Goal: Task Accomplishment & Management: Manage account settings

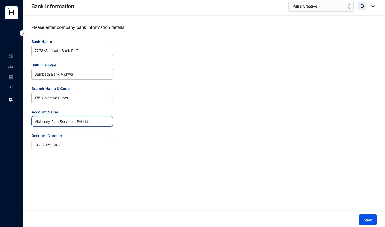
drag, startPoint x: 97, startPoint y: 120, endPoint x: 31, endPoint y: 119, distance: 65.8
click at [31, 119] on div "Please enter company bank information details Bank Name 7278 - Sampath Bank PLC…" at bounding box center [204, 122] width 362 height 212
type input "Pulse Creative Solutions (Pvt) Ltd."
click at [369, 219] on span "Save" at bounding box center [368, 220] width 9 height 5
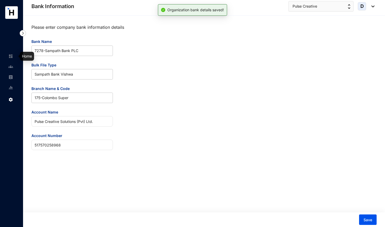
click at [11, 57] on img at bounding box center [10, 56] width 5 height 5
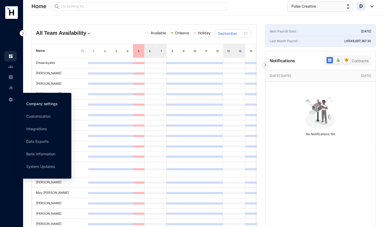
click at [40, 104] on link "Company settings" at bounding box center [41, 104] width 31 height 4
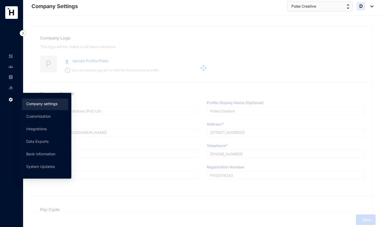
type input "Pulse Creative Solutions (Pvt) Ltd."
type input "Pulse Creative"
type input "[EMAIL_ADDRESS][DOMAIN_NAME]"
type input "[STREET_ADDRESS]"
type input "[PHONE_NUMBER]"
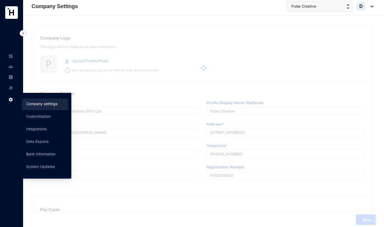
type input "PV00314243"
type input "A"
type input "59949"
type input "9"
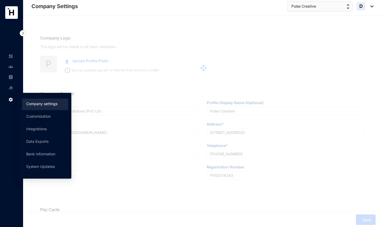
radio input "true"
checkbox input "true"
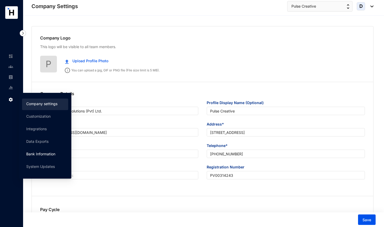
click at [48, 155] on link "Bank Information" at bounding box center [40, 154] width 29 height 4
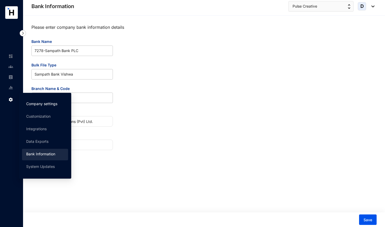
click at [48, 106] on link "Company settings" at bounding box center [41, 104] width 31 height 4
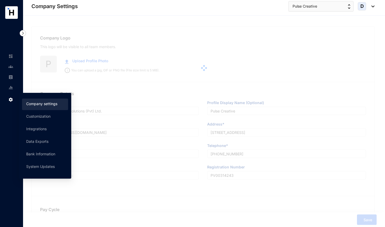
type input "Pulse Creative Solutions (Pvt) Ltd."
type input "Pulse Creative"
type input "[EMAIL_ADDRESS][DOMAIN_NAME]"
type input "[STREET_ADDRESS]"
type input "[PHONE_NUMBER]"
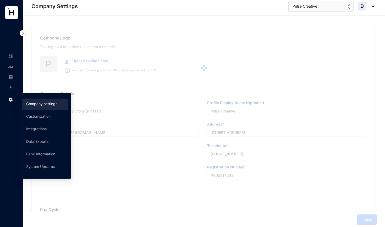
type input "PV00314243"
type input "A"
type input "59949"
type input "9"
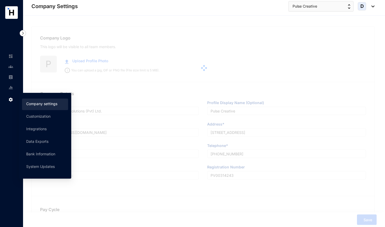
radio input "true"
checkbox input "true"
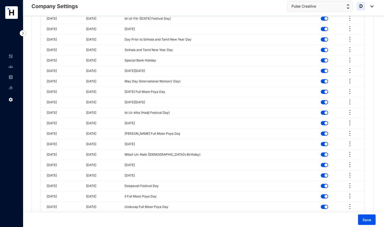
scroll to position [1439, 0]
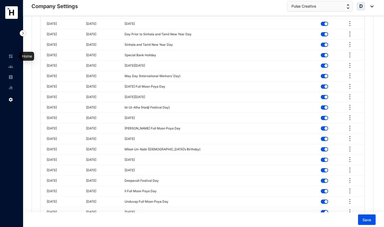
click at [11, 58] on img at bounding box center [10, 56] width 5 height 5
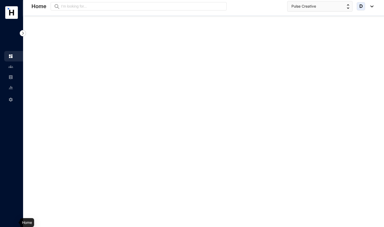
scroll to position [30, 0]
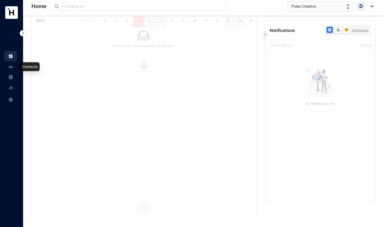
click at [12, 67] on img at bounding box center [10, 66] width 5 height 5
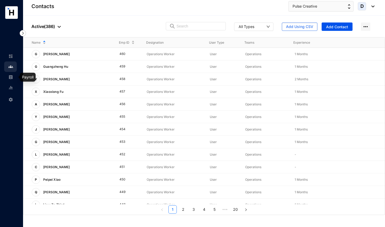
click at [11, 78] on img at bounding box center [10, 77] width 5 height 5
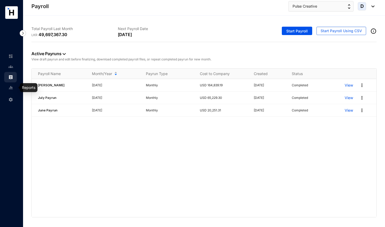
click at [12, 89] on img at bounding box center [10, 87] width 5 height 5
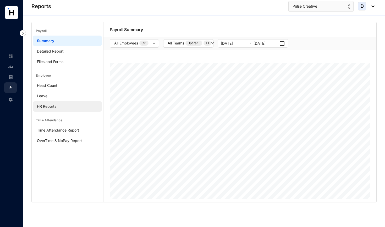
click at [45, 108] on link "HR Reports" at bounding box center [46, 106] width 19 height 4
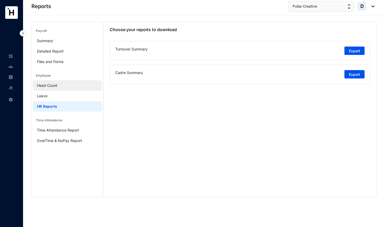
click at [54, 87] on link "Head Count" at bounding box center [47, 85] width 20 height 4
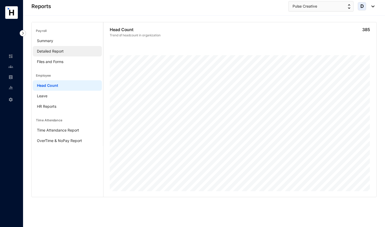
click at [47, 50] on link "Detailed Report" at bounding box center [50, 51] width 27 height 4
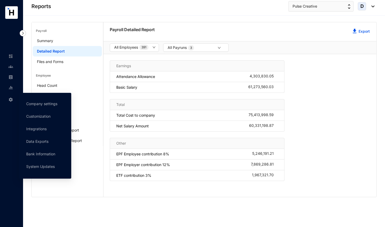
click at [13, 99] on img at bounding box center [10, 99] width 5 height 5
click at [44, 153] on link "Bank Information" at bounding box center [40, 154] width 29 height 4
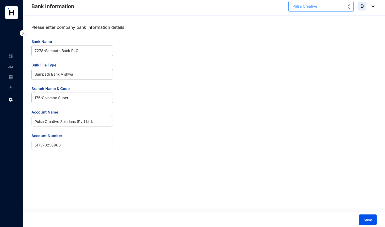
click at [313, 7] on span "Pulse Creative" at bounding box center [305, 6] width 25 height 6
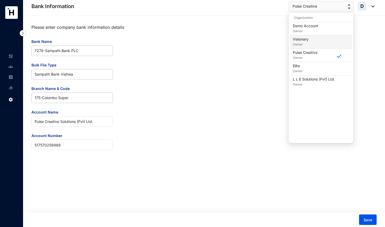
click at [307, 42] on p "Owner" at bounding box center [301, 44] width 16 height 5
